Goal: Task Accomplishment & Management: Manage account settings

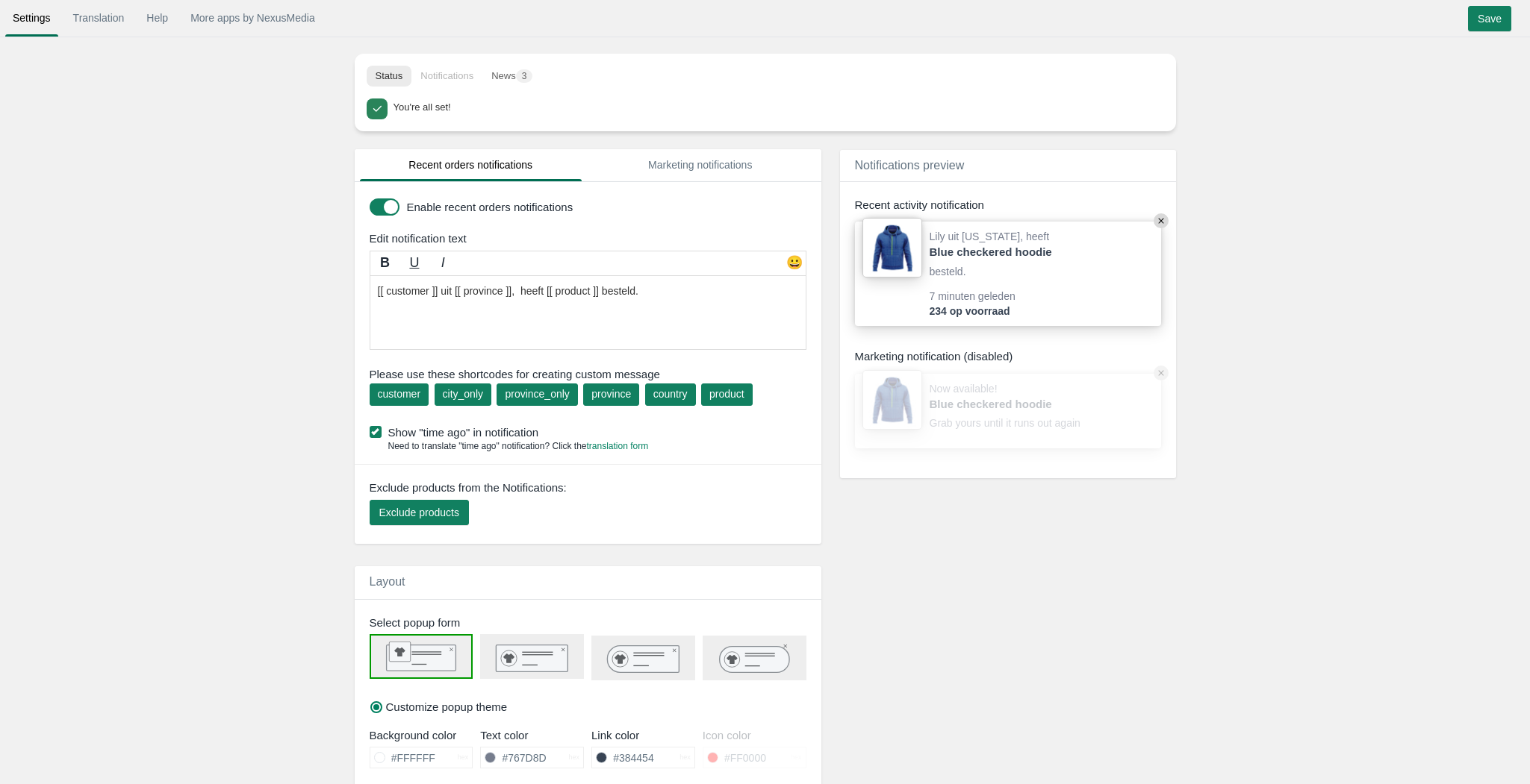
drag, startPoint x: 718, startPoint y: 288, endPoint x: 311, endPoint y: 282, distance: 407.0
drag, startPoint x: 622, startPoint y: 291, endPoint x: 384, endPoint y: 288, distance: 238.0
click at [384, 288] on textarea "[[ customer ]] uit [[ province ]], heeft [[ product ]] besteld." at bounding box center [588, 313] width 437 height 74
click at [392, 295] on textarea "[[ customer ]] uit [[ province ]], heeft [[ product ]] besteld." at bounding box center [588, 313] width 437 height 74
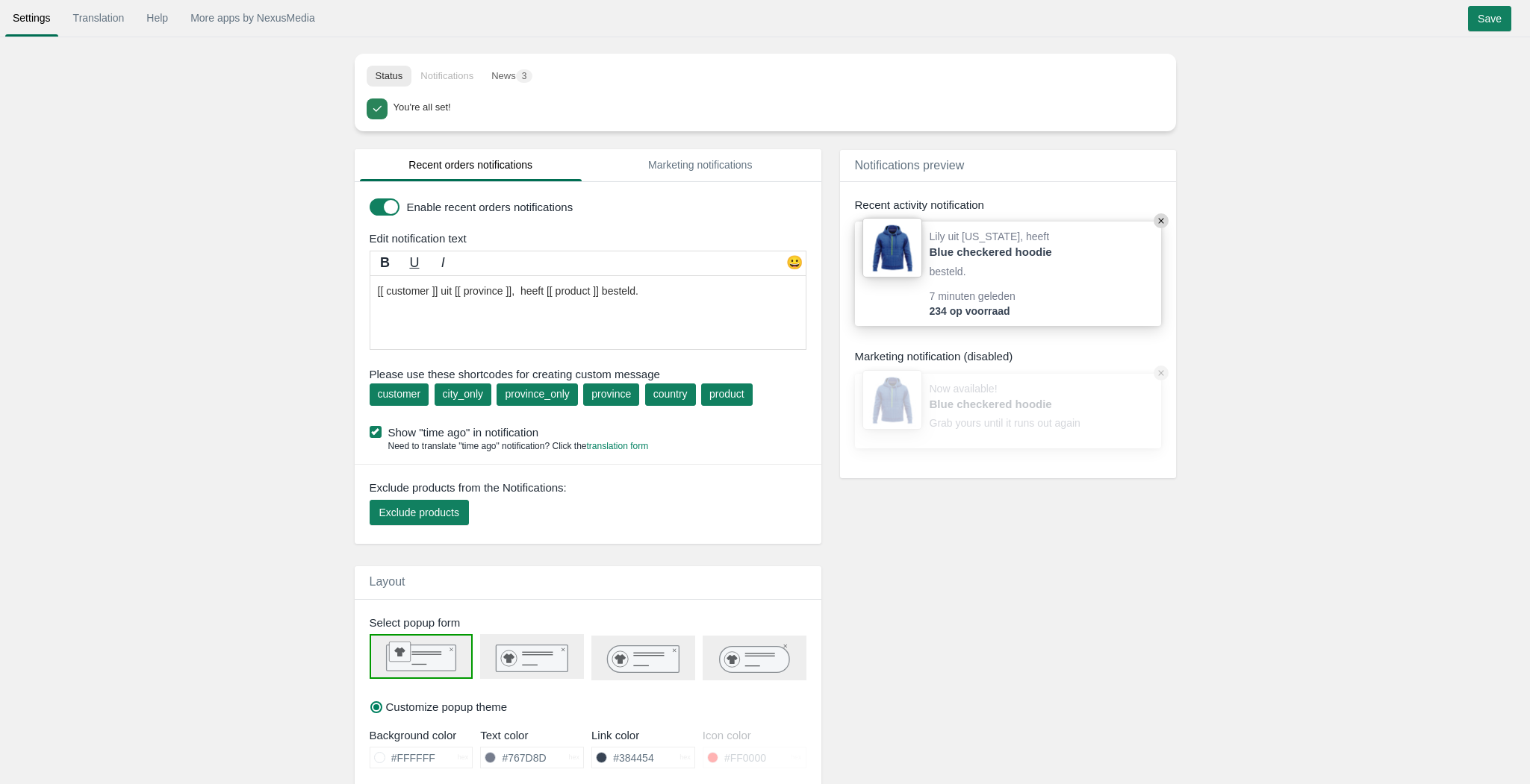
drag, startPoint x: 612, startPoint y: 291, endPoint x: 348, endPoint y: 292, distance: 264.0
click at [542, 291] on textarea "[[ customer ]] uit [[ province ]], heeft [[ product ]] besteld." at bounding box center [588, 313] width 437 height 74
paste textarea "heeft gekozen voor"
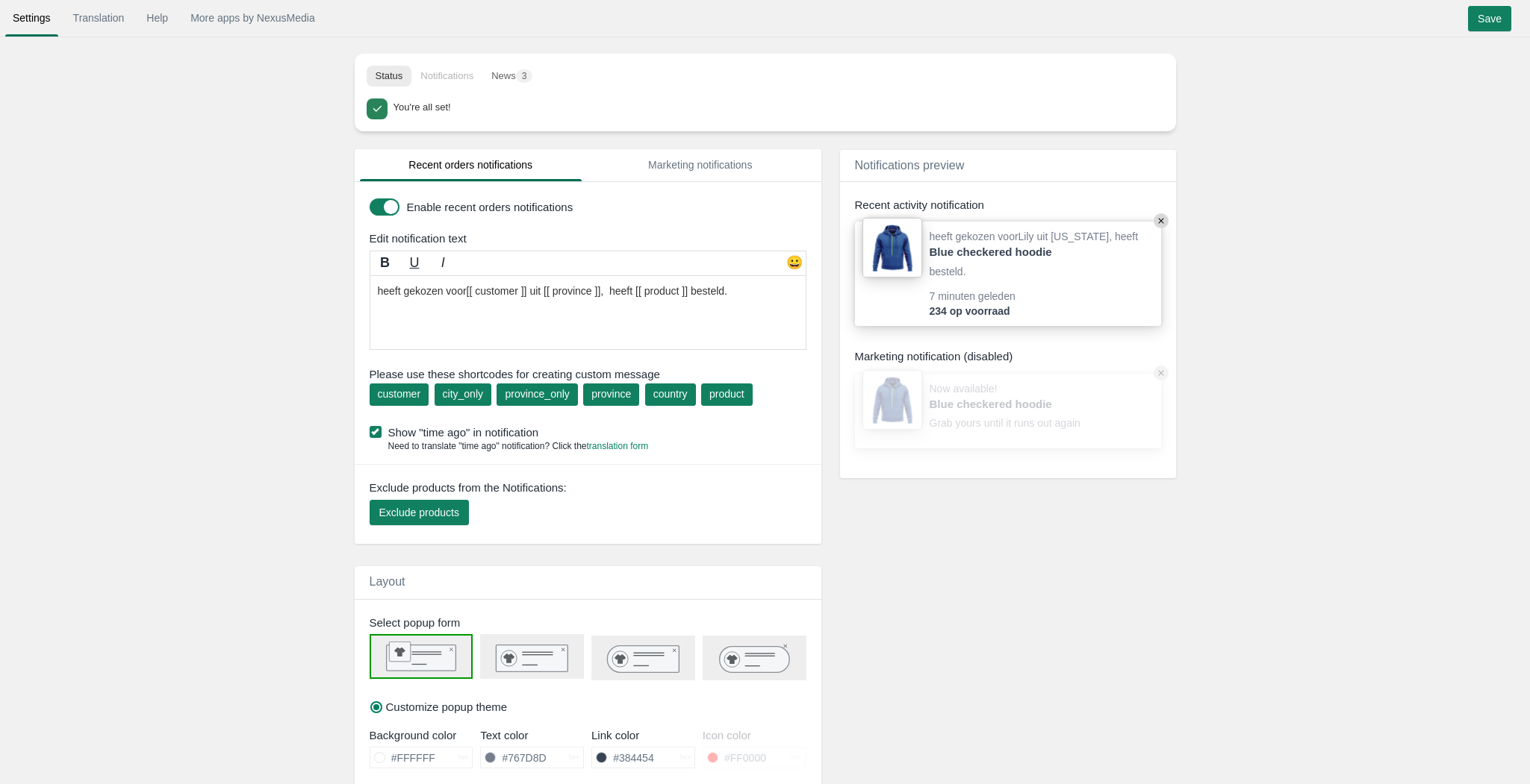
click at [718, 289] on textarea "[[ customer ]] uit [[ province ]], heeft [[ product ]] besteld." at bounding box center [588, 313] width 437 height 74
click at [733, 295] on textarea "[[ customer ]] uit [[ province ]], heeft [[ product ]] besteld." at bounding box center [588, 313] width 437 height 74
click at [718, 315] on textarea "[[ customer ]] uit [[ province ]], heeft [[ product ]] besteld." at bounding box center [588, 313] width 437 height 74
drag, startPoint x: 471, startPoint y: 293, endPoint x: 351, endPoint y: 291, distance: 120.0
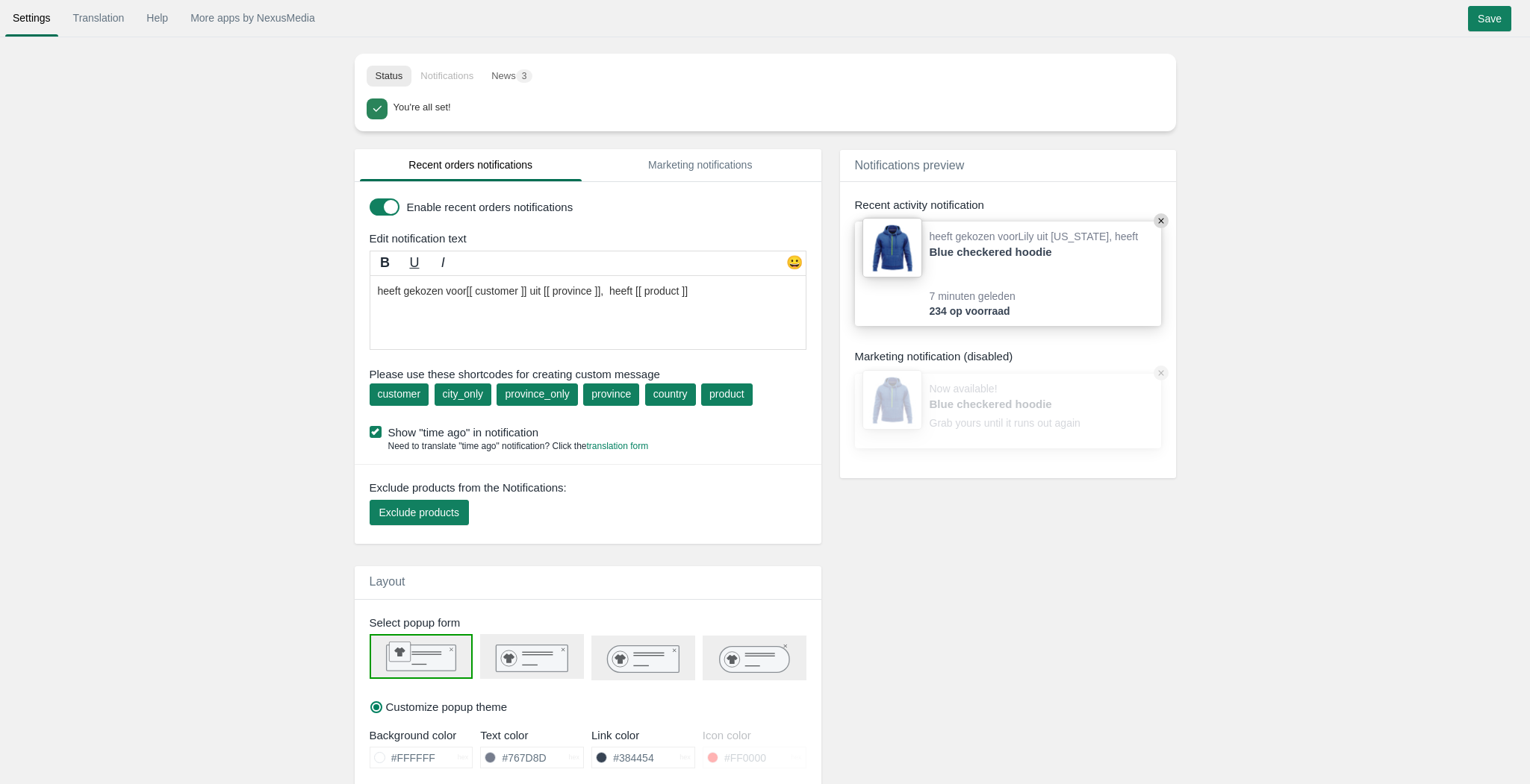
click at [526, 290] on textarea "[[ customer ]] uit [[ province ]], heeft [[ product ]] besteld." at bounding box center [588, 313] width 437 height 74
click at [542, 289] on textarea "[[ customer ]] uit [[ province ]], heeft [[ product ]] besteld." at bounding box center [588, 313] width 437 height 74
paste textarea "gekozen voor"
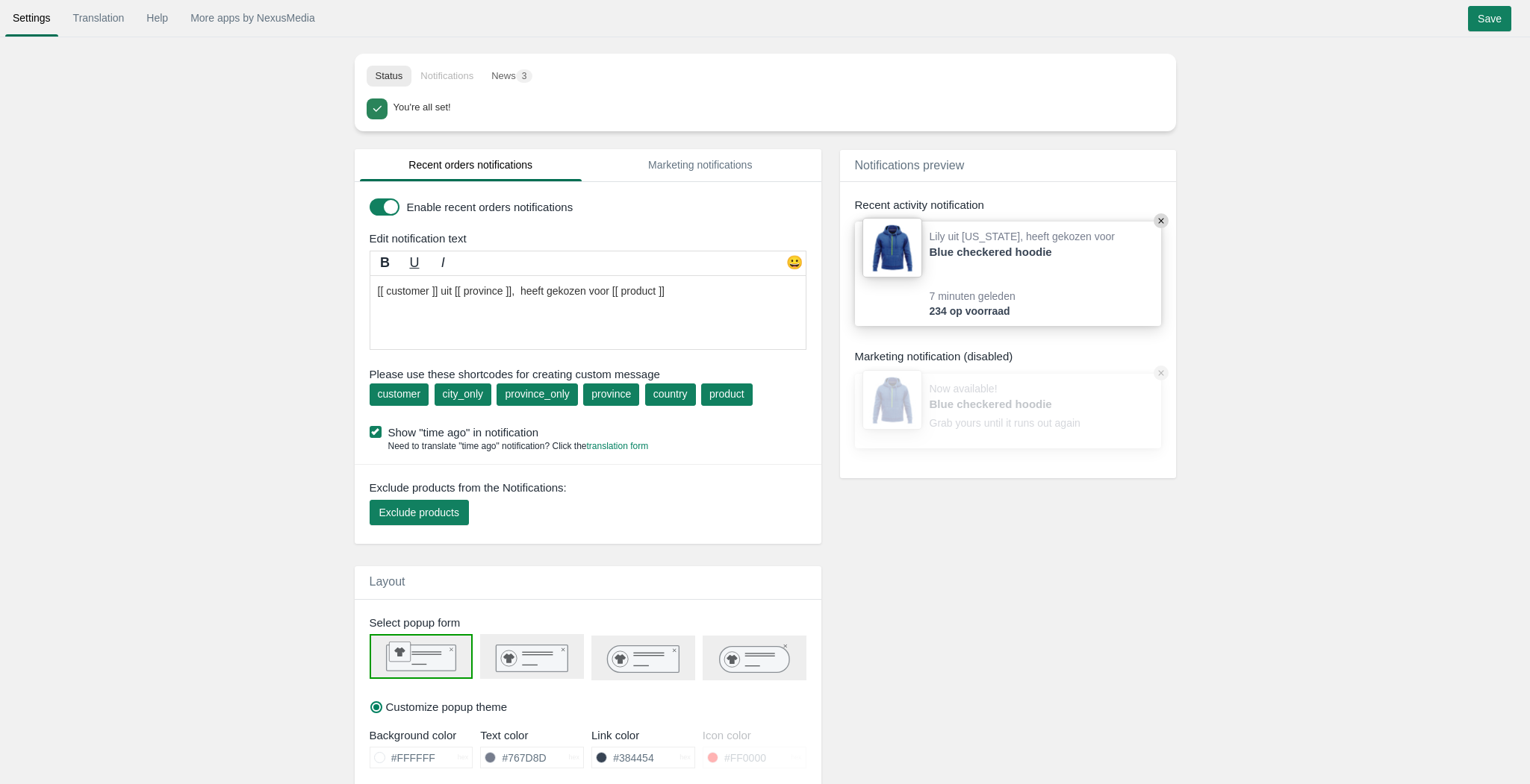
click at [579, 315] on textarea "[[ customer ]] uit [[ province ]], heeft [[ product ]] besteld." at bounding box center [588, 313] width 437 height 74
type textarea "[[ customer ]] uit [[ province ]], heeft gekozen voor [[ product ]]"
click at [1495, 16] on input "Save" at bounding box center [1489, 19] width 43 height 25
drag, startPoint x: 625, startPoint y: 293, endPoint x: 533, endPoint y: 292, distance: 92.0
click at [533, 292] on textarea "[[ customer ]] uit [[ province ]], heeft [[ product ]] besteld." at bounding box center [588, 313] width 437 height 74
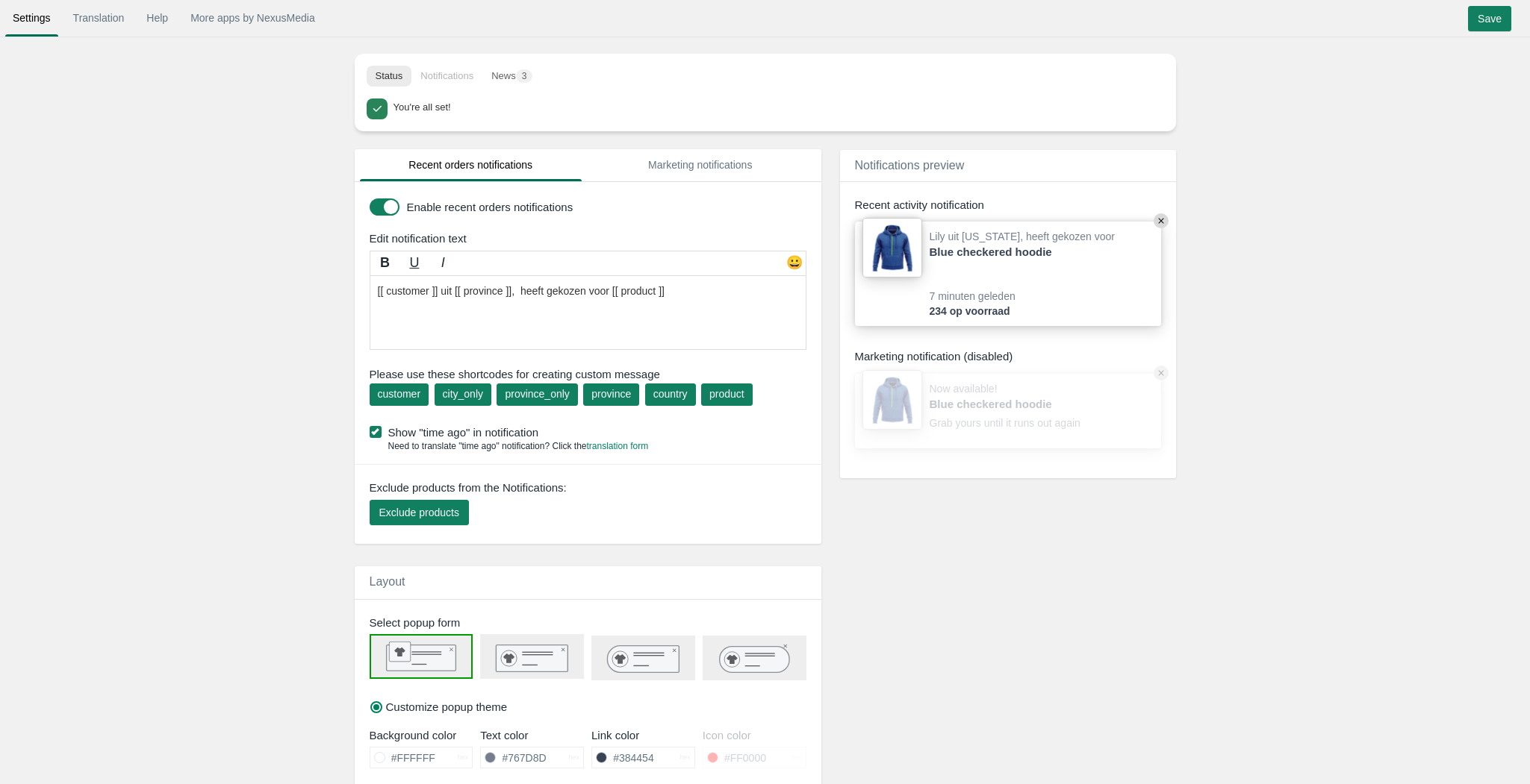
click at [666, 330] on textarea "[[ customer ]] uit [[ province ]], heeft [[ product ]] besteld." at bounding box center [588, 313] width 437 height 74
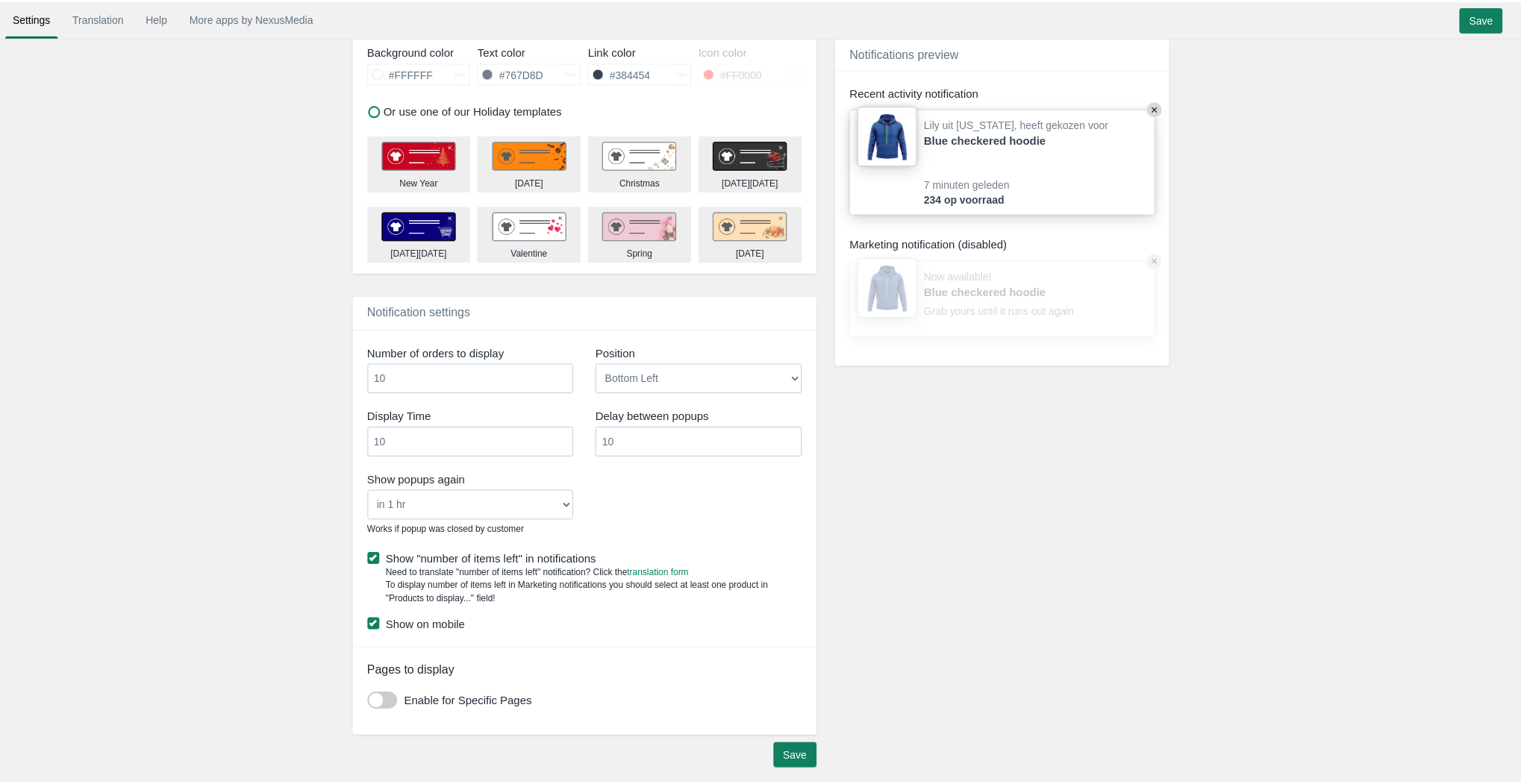
scroll to position [688, 0]
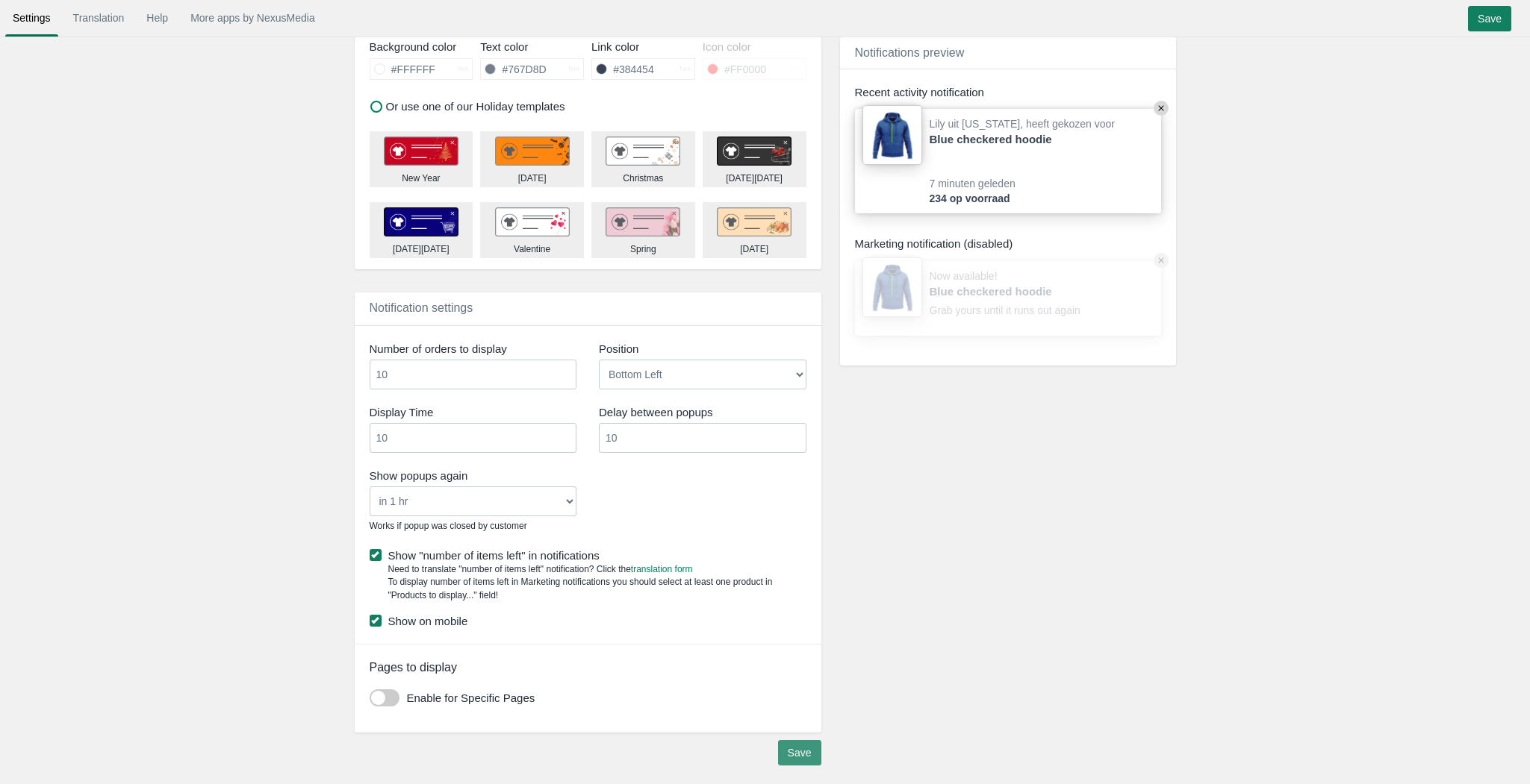
click at [807, 747] on input "Save" at bounding box center [799, 753] width 43 height 25
